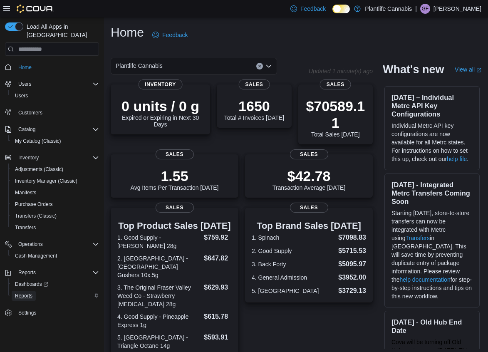
click at [22, 293] on span "Reports" at bounding box center [23, 296] width 17 height 7
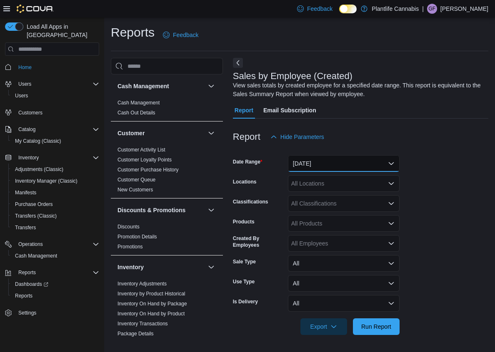
click at [324, 164] on button "Yesterday" at bounding box center [344, 163] width 112 height 17
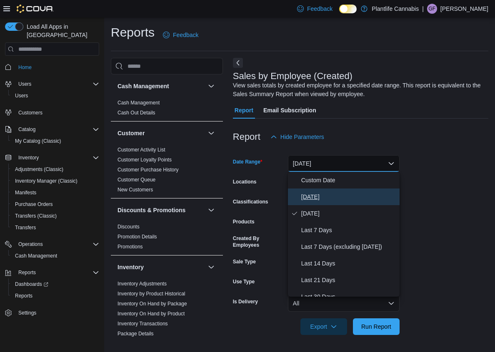
click at [323, 201] on span "Today" at bounding box center [348, 197] width 95 height 10
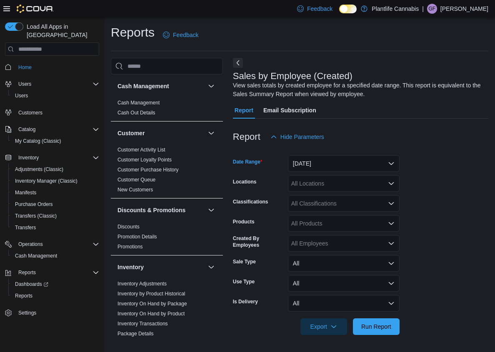
click at [326, 186] on div "All Locations" at bounding box center [344, 183] width 112 height 17
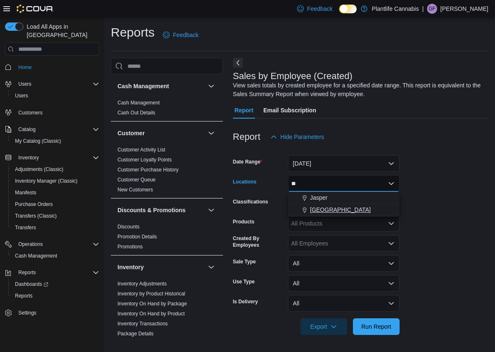
type input "**"
click at [313, 206] on span "Spruce Grove" at bounding box center [340, 210] width 61 height 8
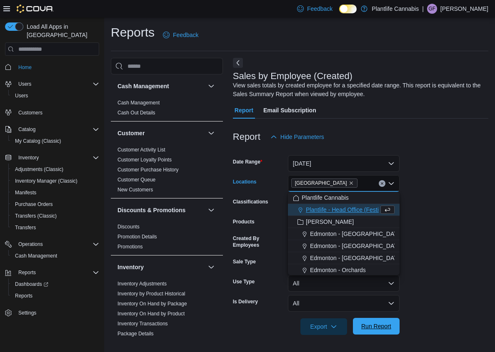
click at [373, 321] on span "Run Report" at bounding box center [376, 326] width 37 height 17
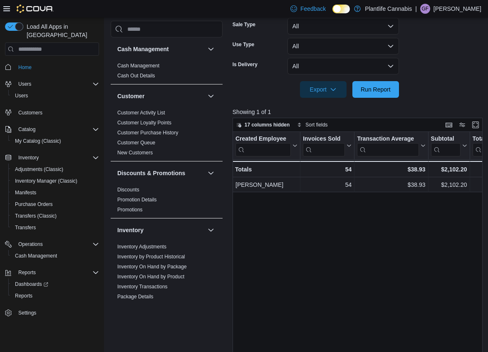
scroll to position [253, 0]
